Goal: Check status: Check status

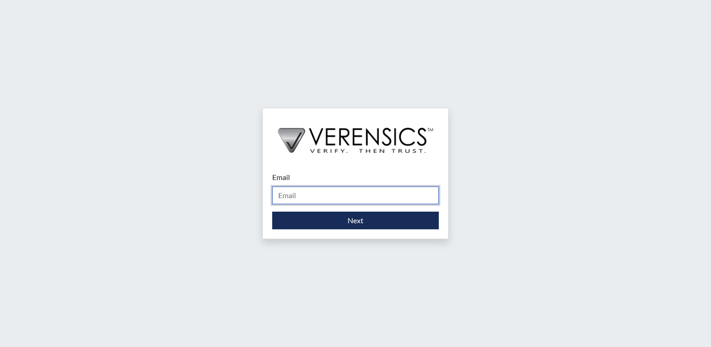
click at [359, 194] on input "Email" at bounding box center [355, 196] width 167 height 18
type input "[PERSON_NAME][EMAIL_ADDRESS][PERSON_NAME][DOMAIN_NAME]"
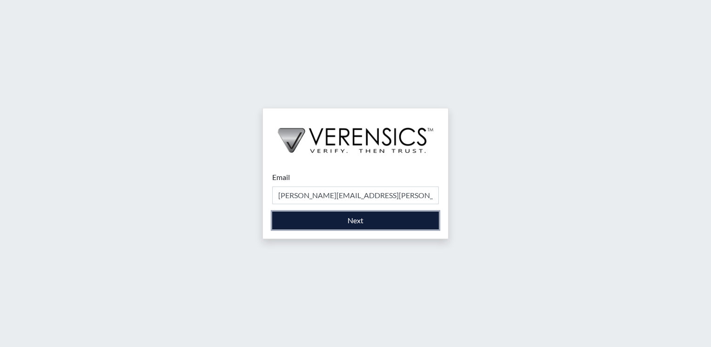
click at [347, 213] on button "Next" at bounding box center [355, 221] width 167 height 18
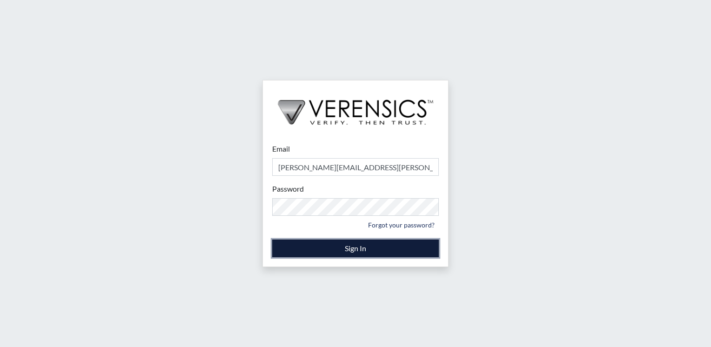
click at [326, 245] on button "Sign In" at bounding box center [355, 249] width 167 height 18
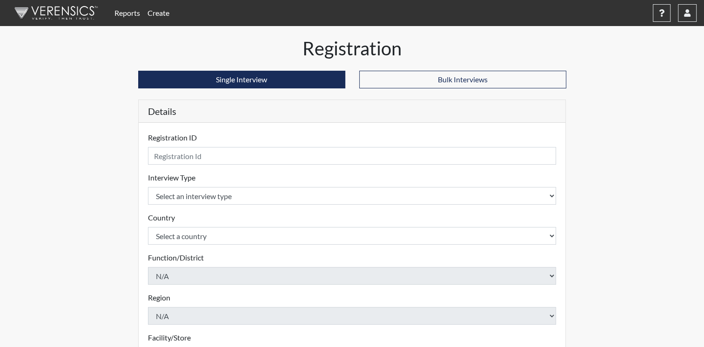
click at [131, 12] on link "Reports" at bounding box center [127, 13] width 33 height 19
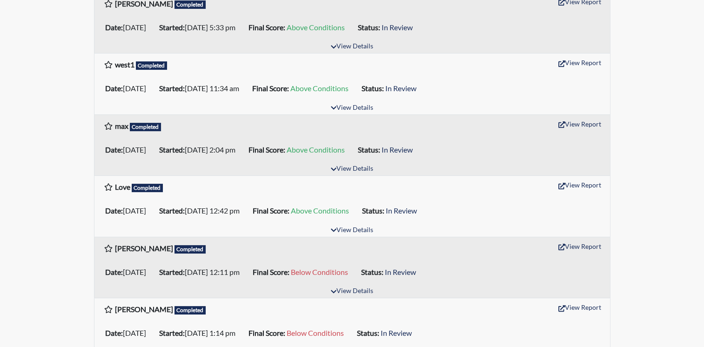
scroll to position [186, 0]
click at [350, 291] on button "View Details" at bounding box center [352, 291] width 51 height 13
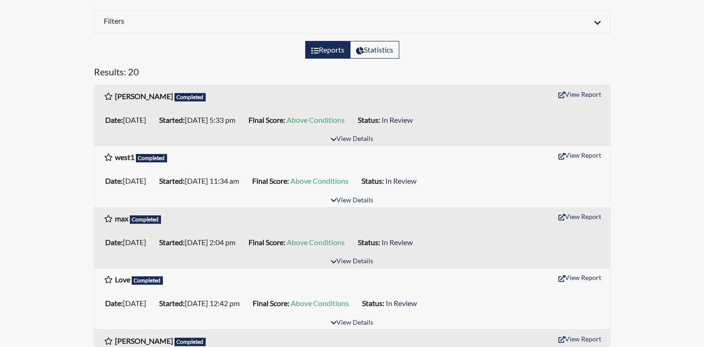
scroll to position [0, 0]
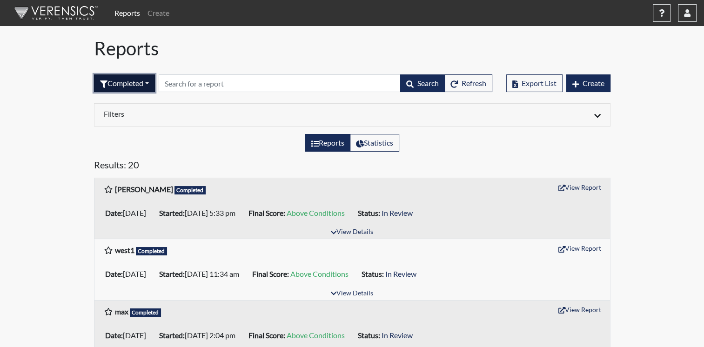
click at [147, 83] on button "Completed" at bounding box center [124, 83] width 61 height 18
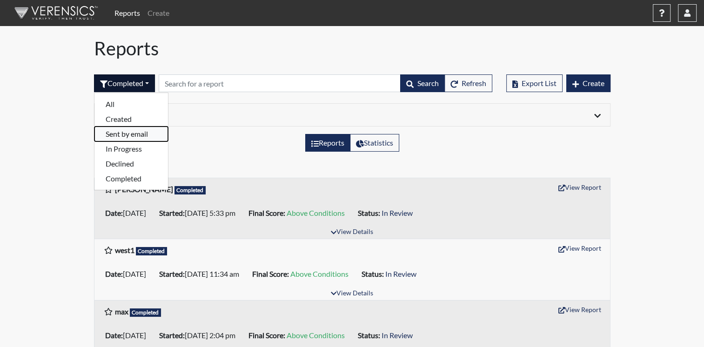
click at [141, 133] on button "Sent by email" at bounding box center [131, 134] width 74 height 15
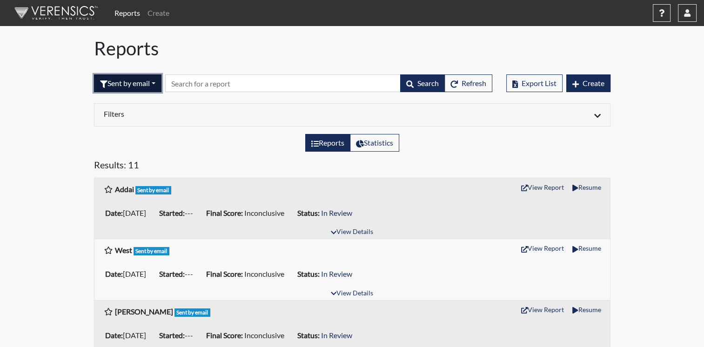
click at [157, 81] on button "Sent by email" at bounding box center [127, 83] width 67 height 18
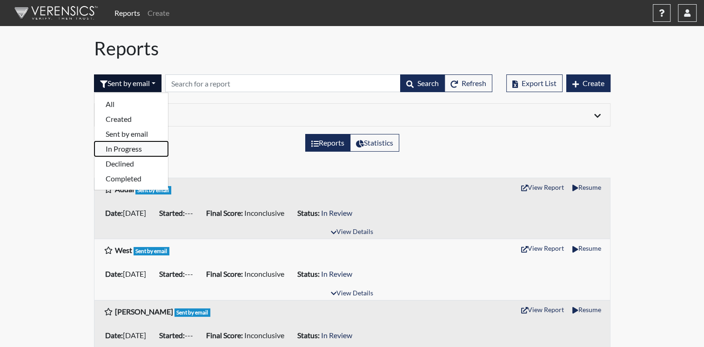
click at [141, 149] on button "In Progress" at bounding box center [131, 148] width 74 height 15
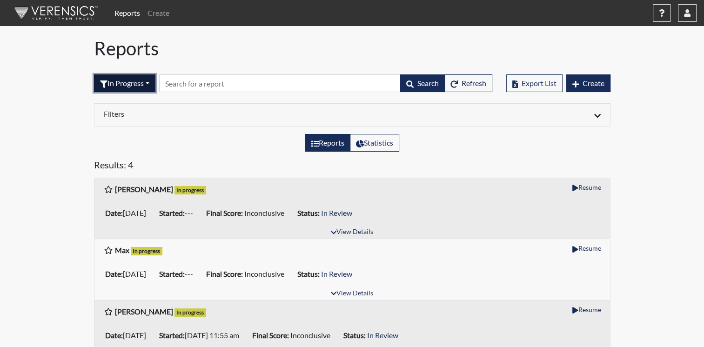
click at [152, 80] on button "In Progress" at bounding box center [124, 83] width 61 height 18
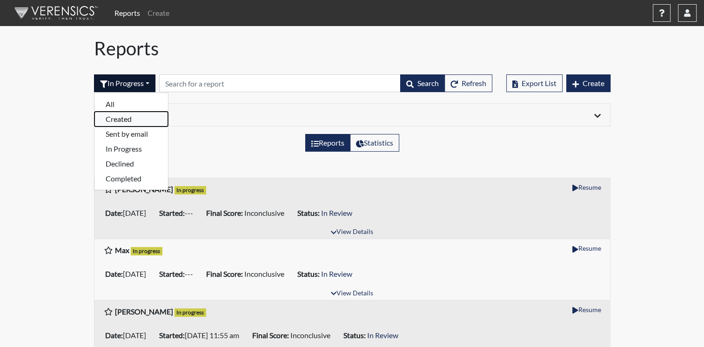
click at [140, 119] on button "Created" at bounding box center [131, 119] width 74 height 15
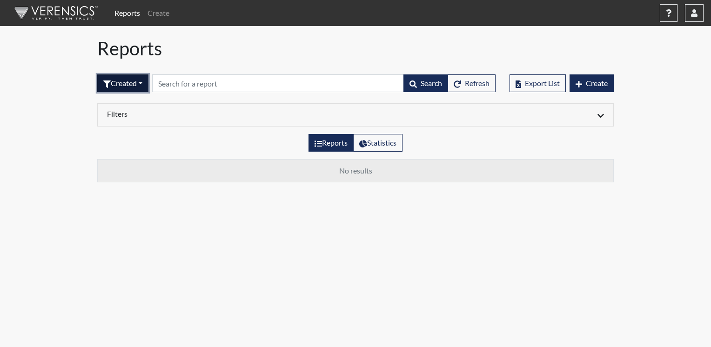
click at [146, 82] on button "Created" at bounding box center [122, 83] width 51 height 18
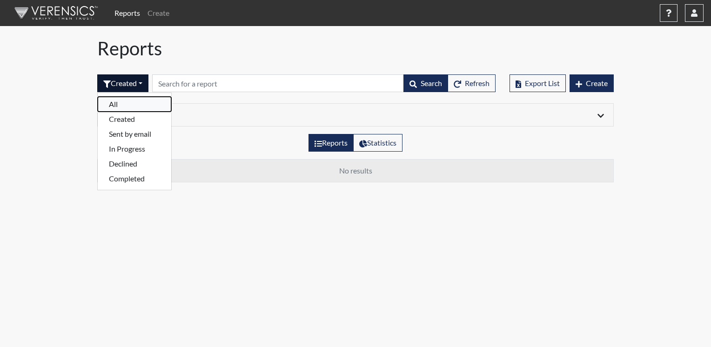
click at [135, 107] on button "All" at bounding box center [135, 104] width 74 height 15
